Goal: Find specific page/section: Find specific page/section

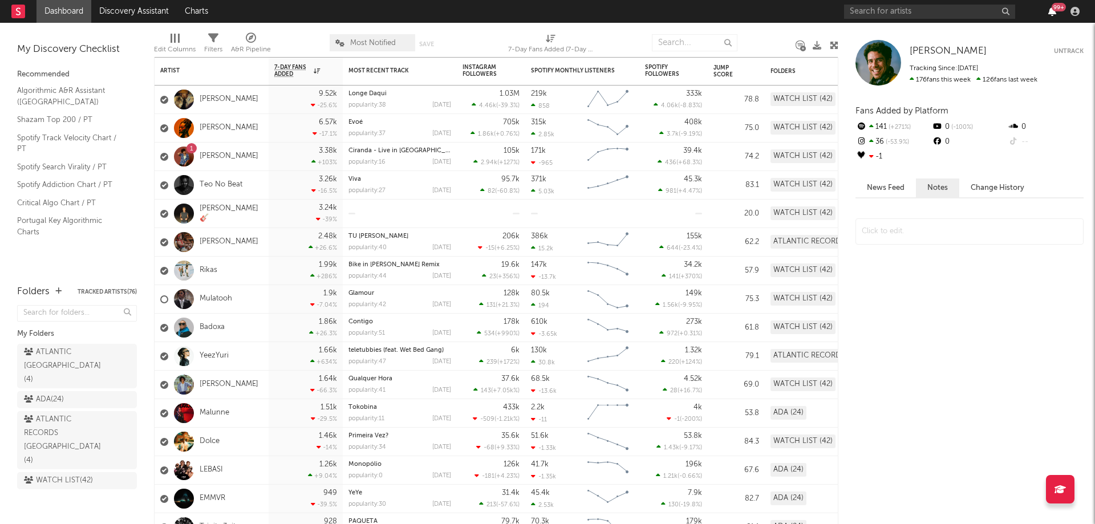
click at [1051, 10] on icon "button" at bounding box center [1053, 11] width 8 height 9
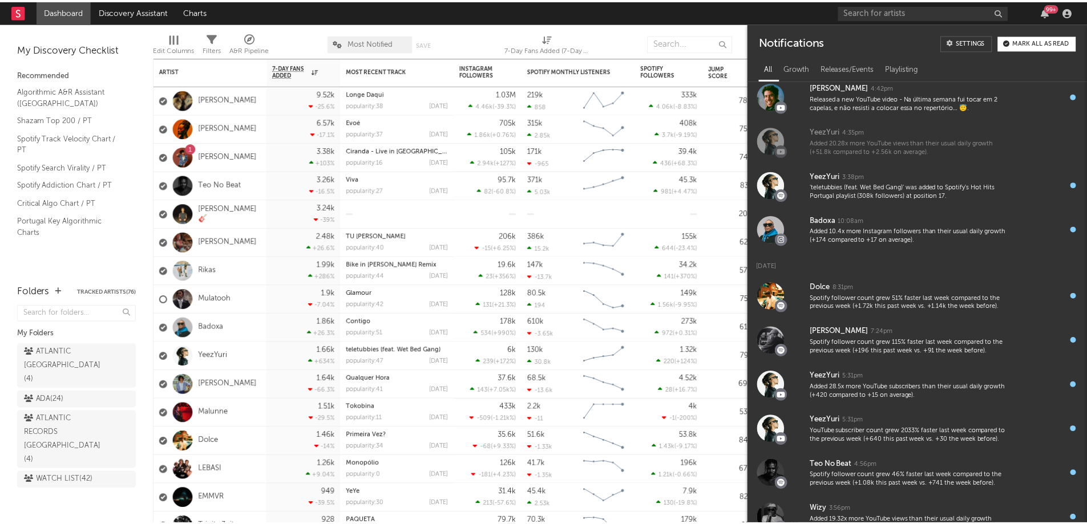
scroll to position [762, 0]
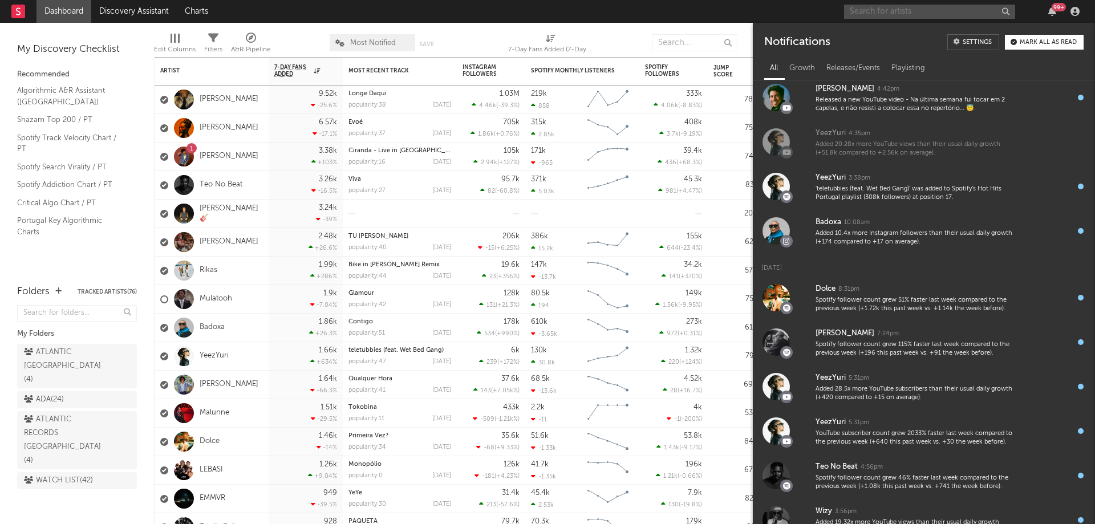
click at [925, 6] on input "text" at bounding box center [929, 12] width 171 height 14
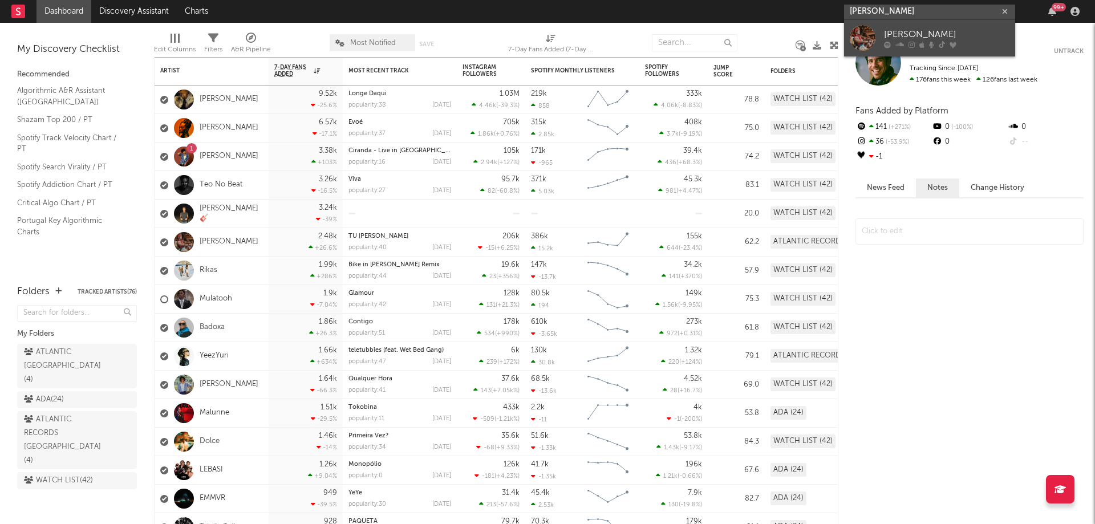
type input "[PERSON_NAME]"
click at [921, 25] on link "[PERSON_NAME]" at bounding box center [929, 37] width 171 height 37
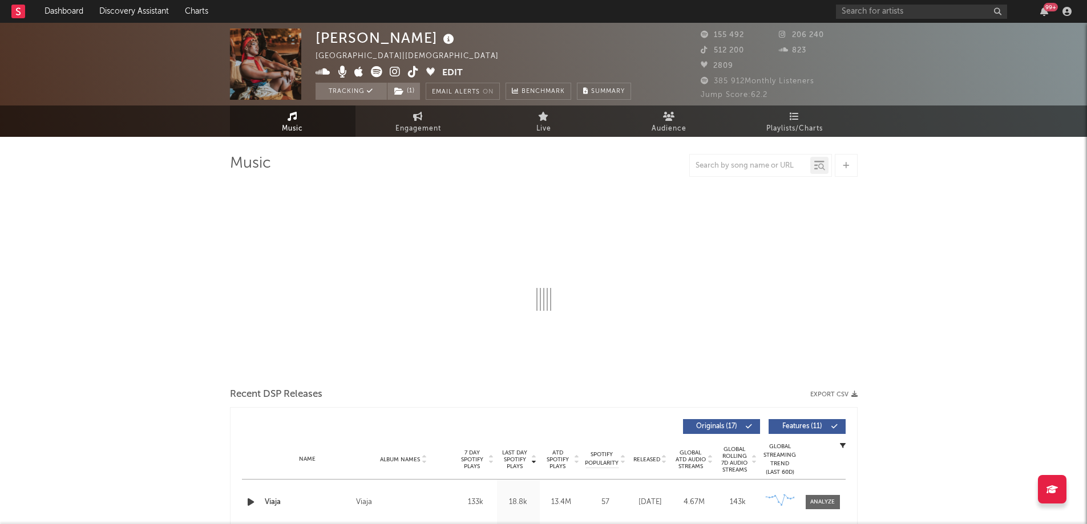
select select "6m"
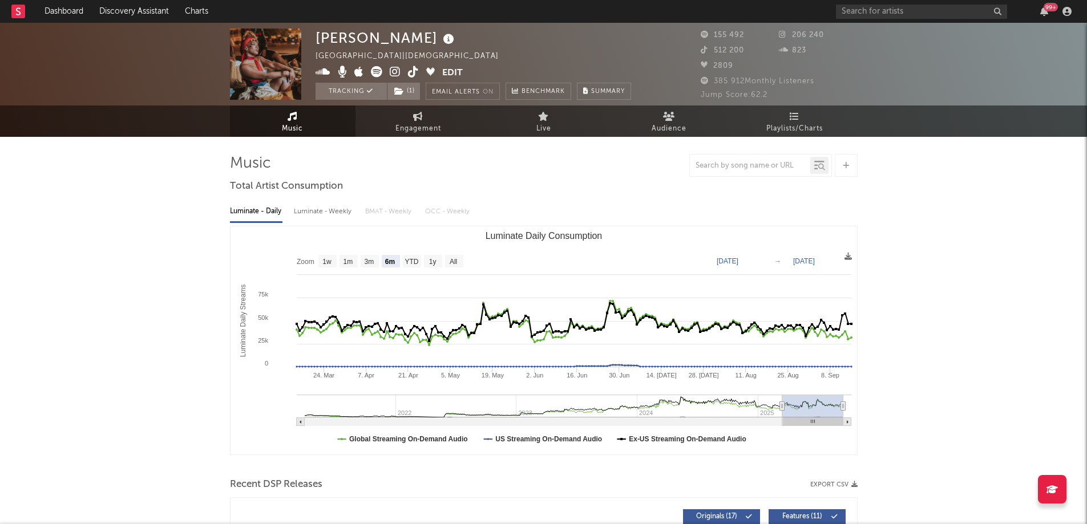
drag, startPoint x: 842, startPoint y: 10, endPoint x: 183, endPoint y: 319, distance: 727.6
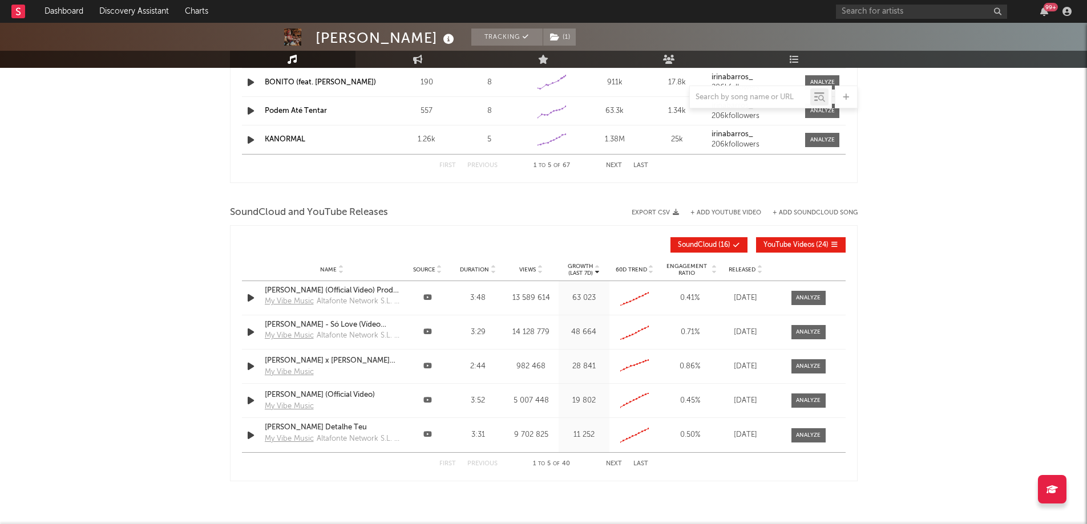
scroll to position [1221, 0]
